Goal: Find specific page/section: Find specific page/section

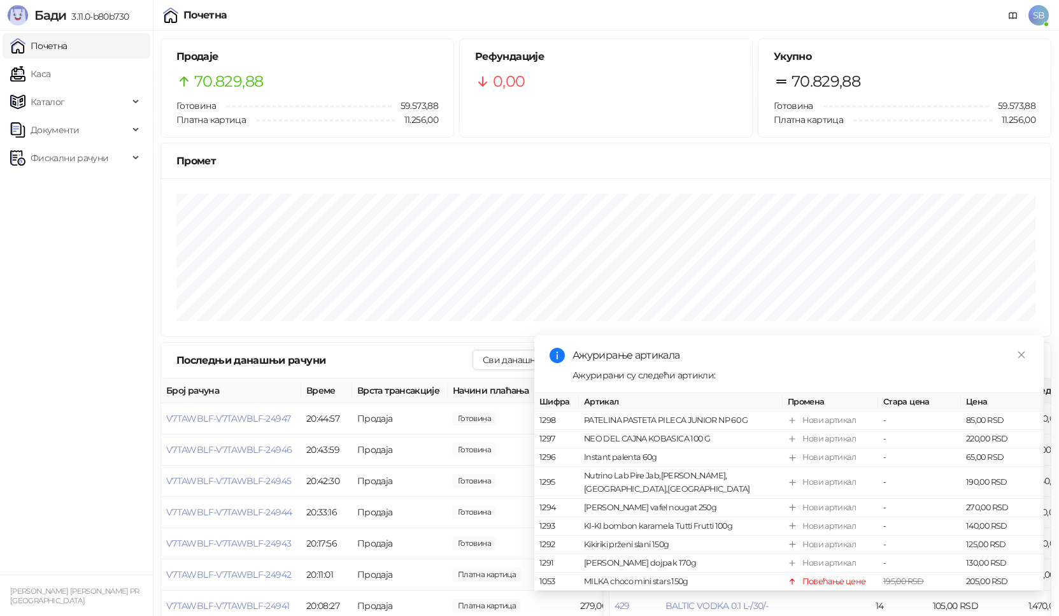
click at [47, 74] on link "Каса" at bounding box center [30, 73] width 40 height 25
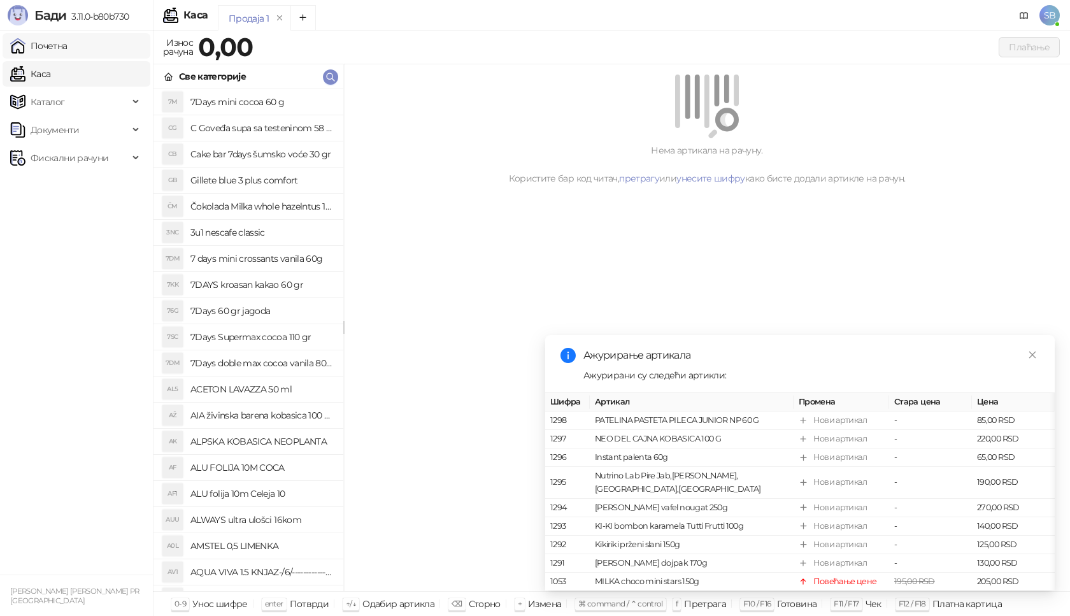
click at [57, 52] on link "Почетна" at bounding box center [38, 45] width 57 height 25
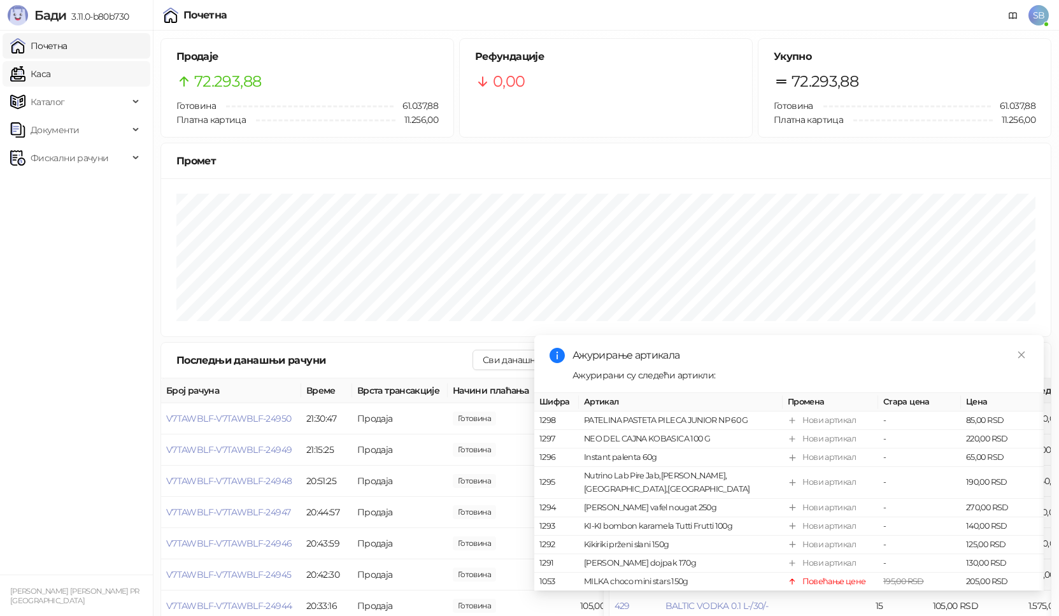
click at [50, 74] on link "Каса" at bounding box center [30, 73] width 40 height 25
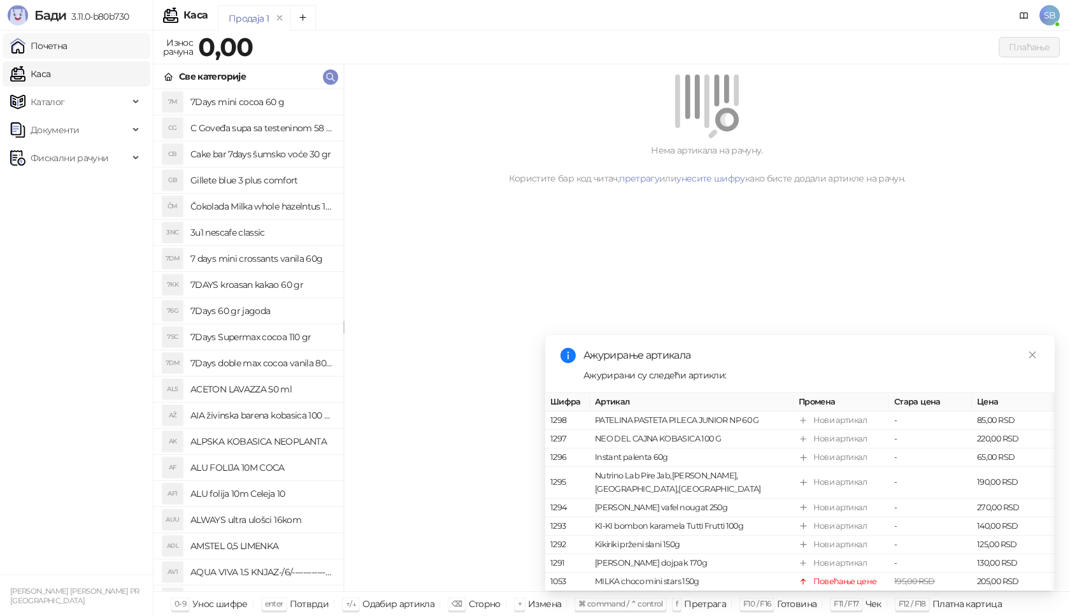
click at [64, 49] on link "Почетна" at bounding box center [38, 45] width 57 height 25
